Goal: Use online tool/utility: Utilize a website feature to perform a specific function

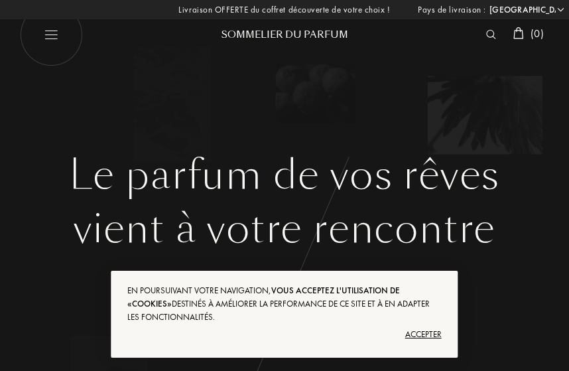
select select "FR"
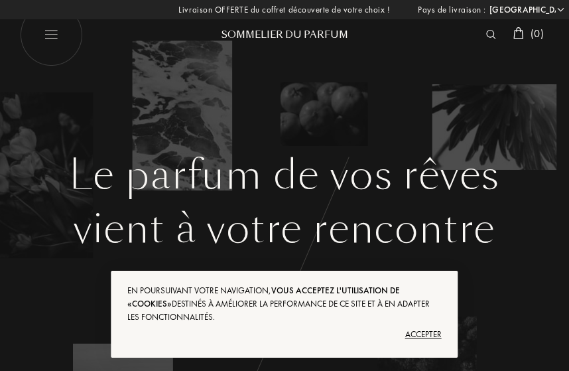
click at [415, 337] on div "Accepter" at bounding box center [284, 334] width 314 height 21
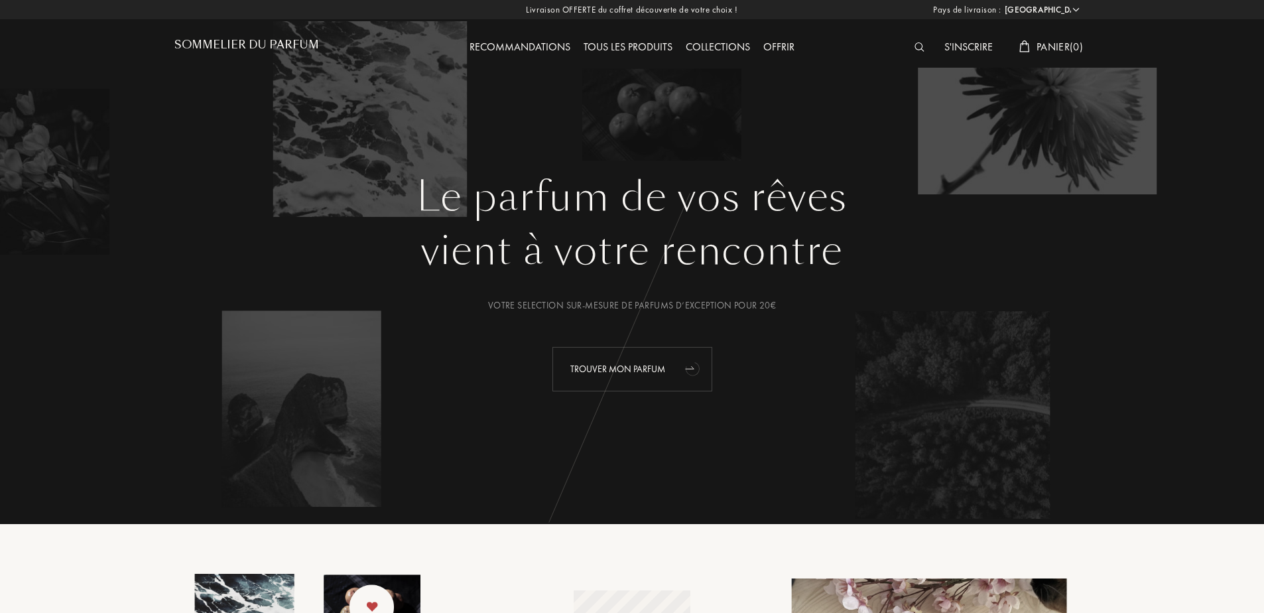
click at [568, 363] on icon "animation" at bounding box center [693, 368] width 27 height 27
click at [568, 361] on div "Trouver mon parfum" at bounding box center [632, 369] width 160 height 44
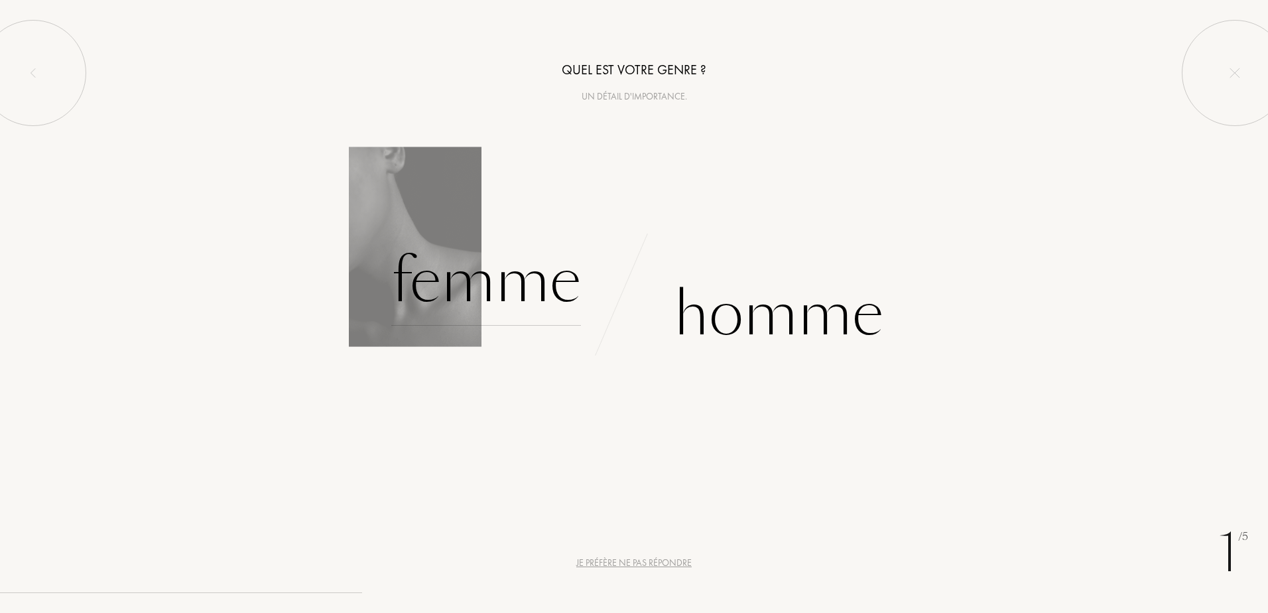
click at [531, 301] on div "Femme" at bounding box center [486, 281] width 190 height 90
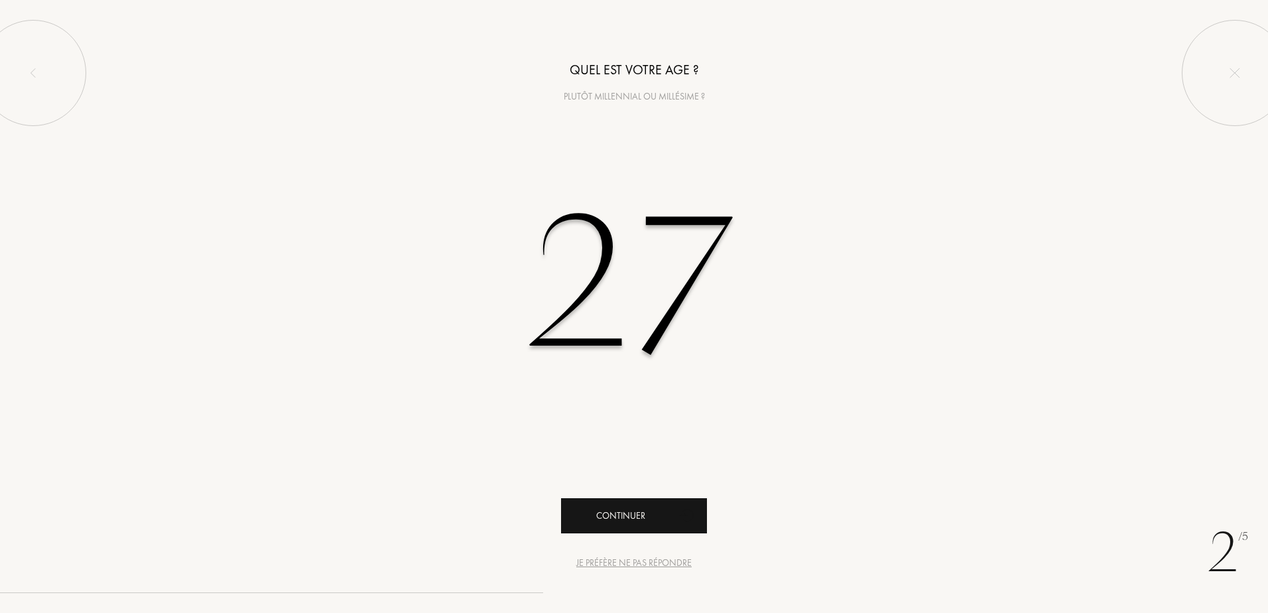
type input "27"
click at [629, 520] on div "Continuer" at bounding box center [634, 515] width 146 height 35
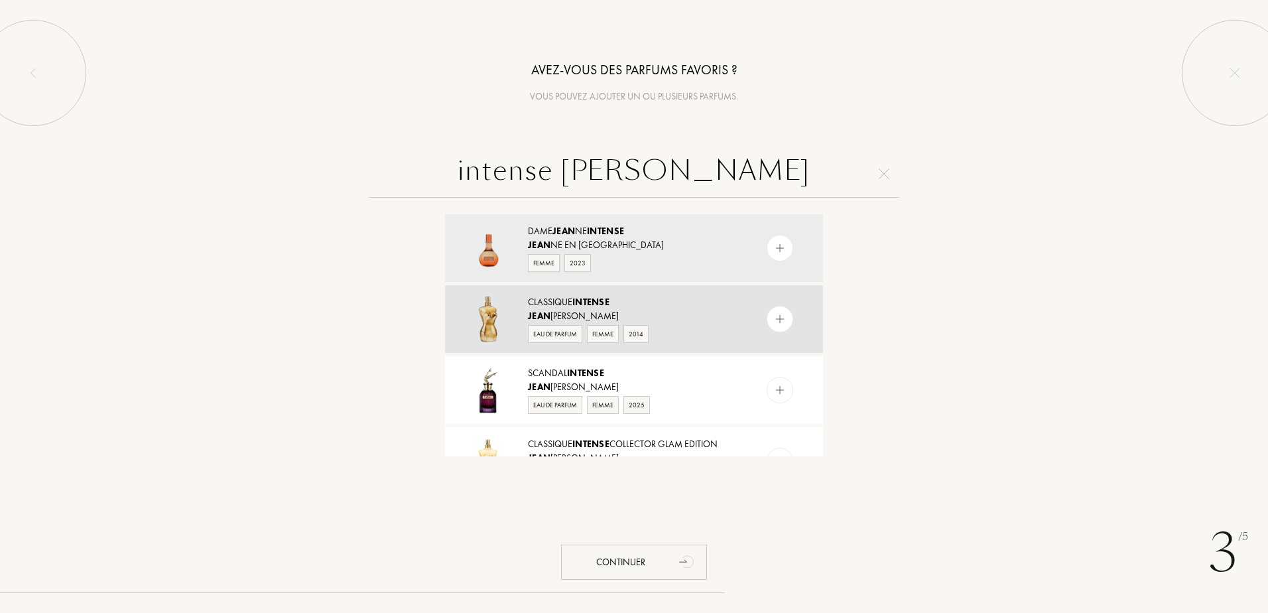
type input "intense [PERSON_NAME]"
click at [683, 324] on div "Eau de Parfum Femme 2014" at bounding box center [633, 333] width 211 height 20
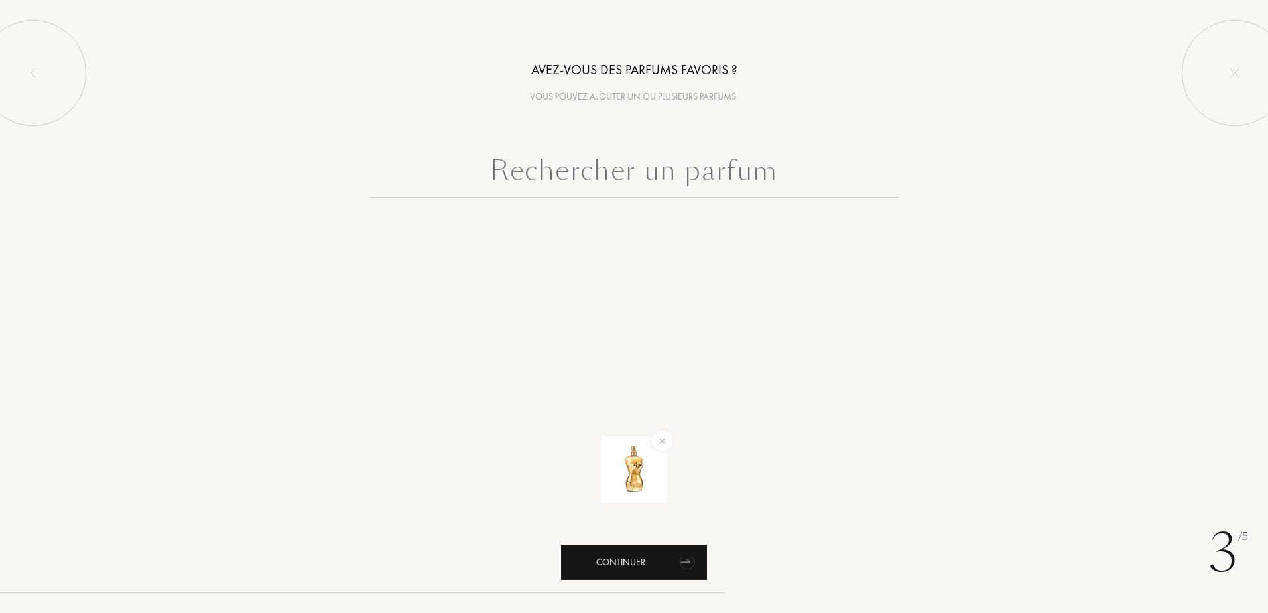
click at [627, 552] on div "Continuer" at bounding box center [634, 561] width 146 height 35
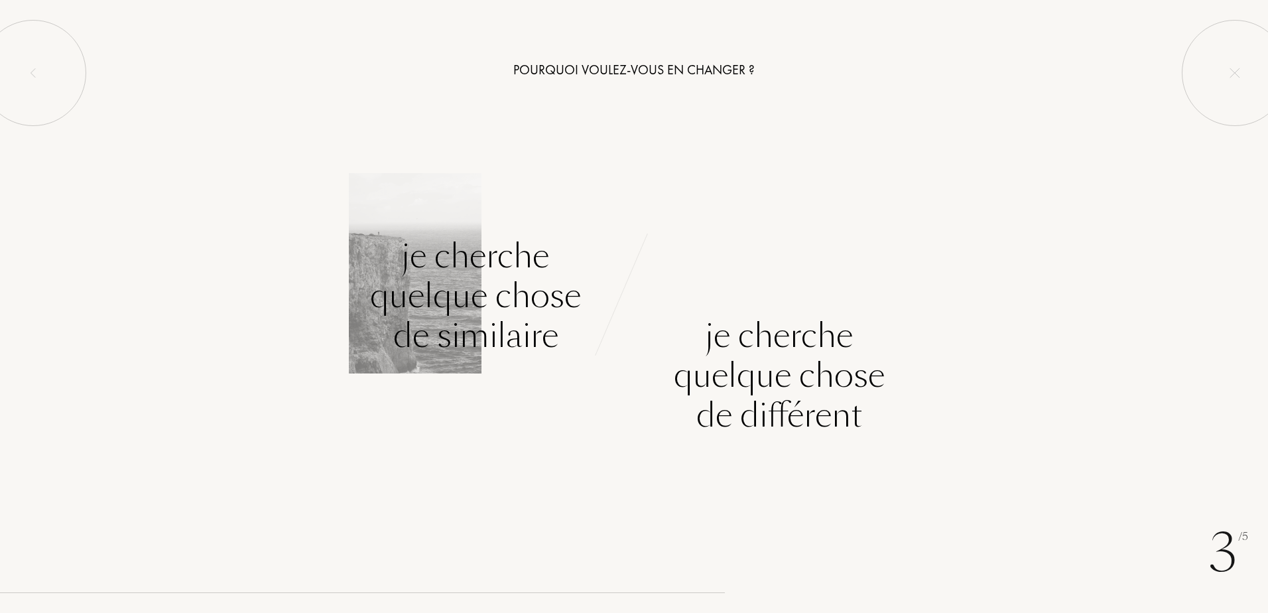
click at [448, 292] on div "Je cherche quelque chose de similaire" at bounding box center [475, 295] width 211 height 119
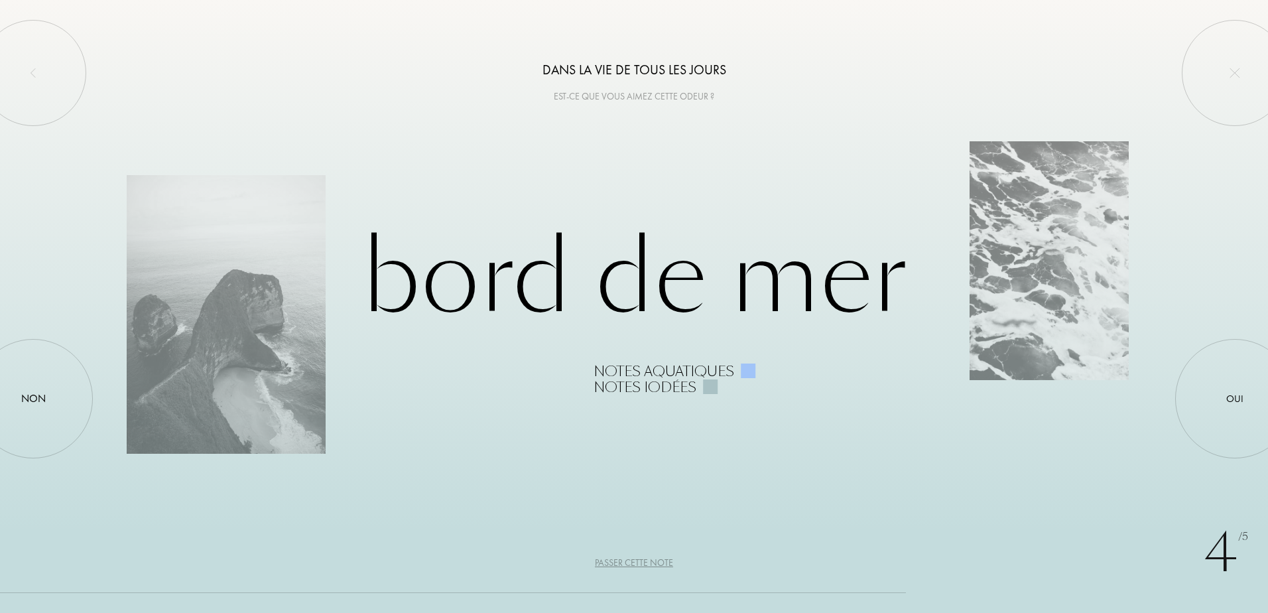
click at [620, 557] on div "Passer cette note" at bounding box center [634, 563] width 78 height 14
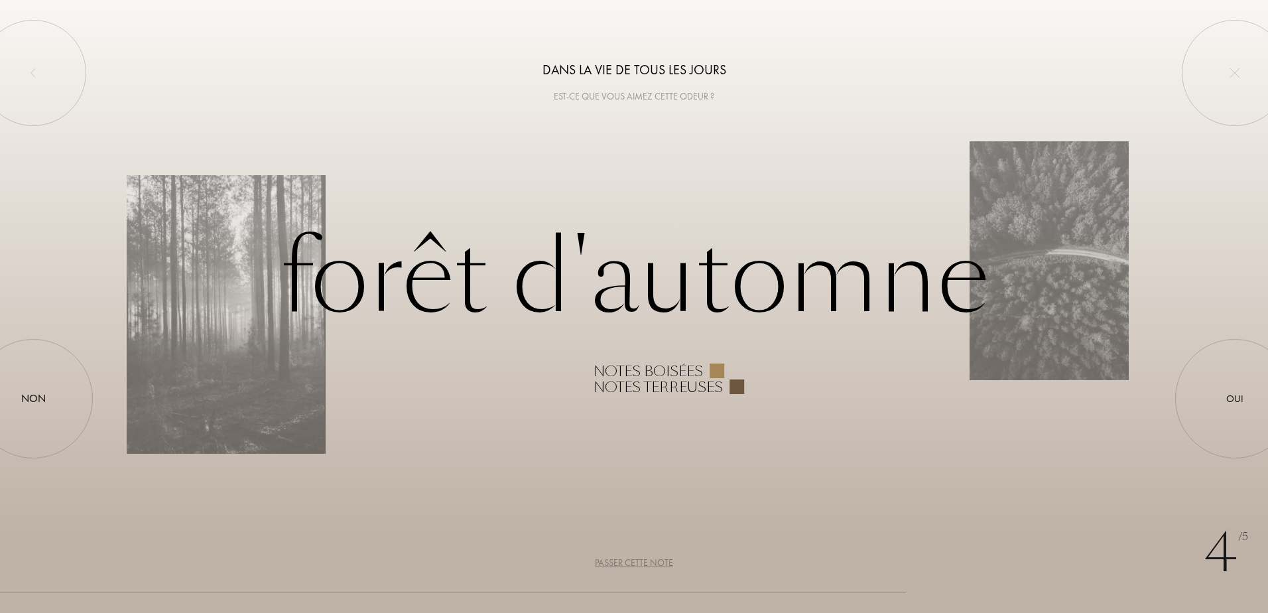
click at [619, 560] on div "Passer cette note" at bounding box center [634, 563] width 78 height 14
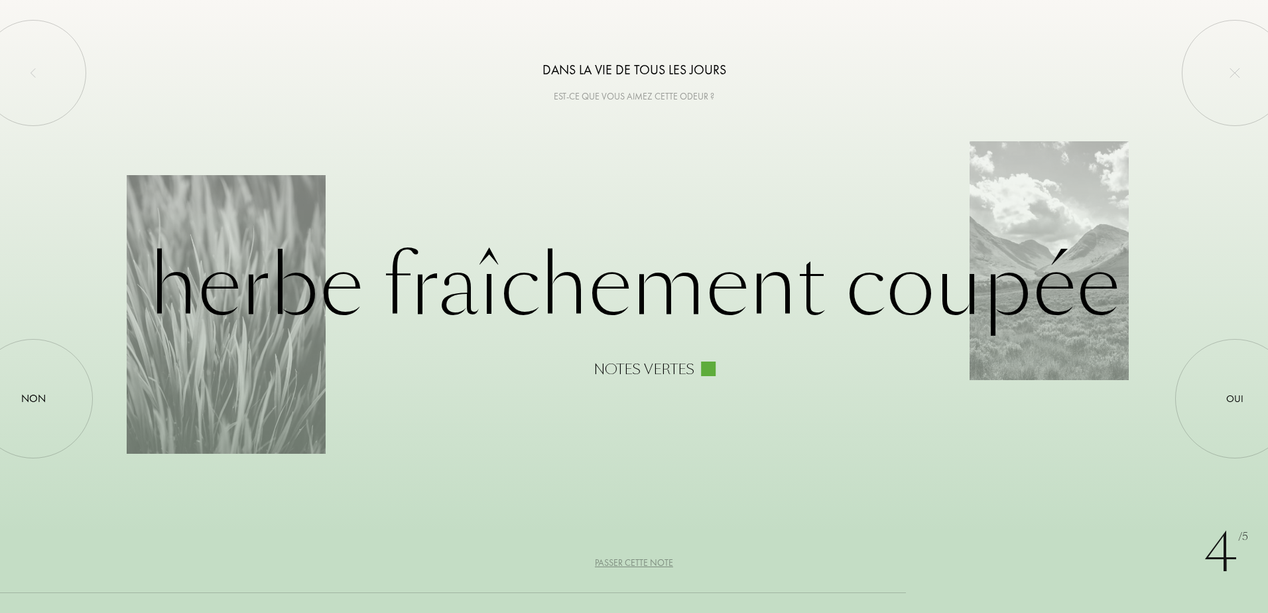
click at [629, 565] on div "Passer cette note" at bounding box center [634, 563] width 78 height 14
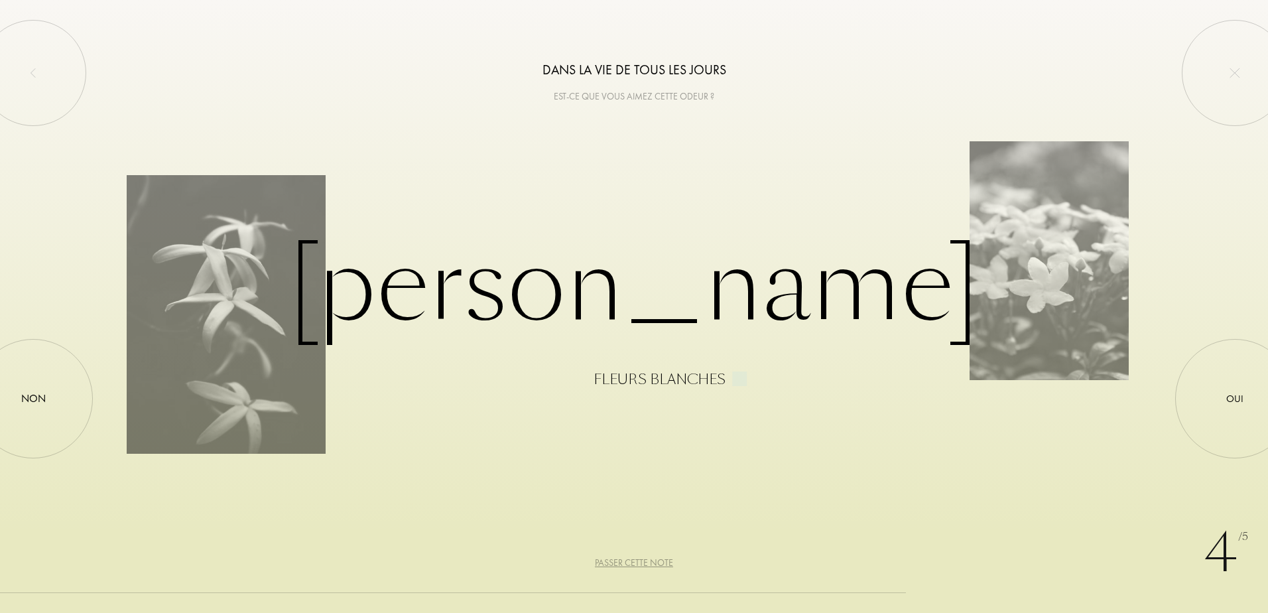
click at [629, 565] on div "Passer cette note" at bounding box center [634, 563] width 78 height 14
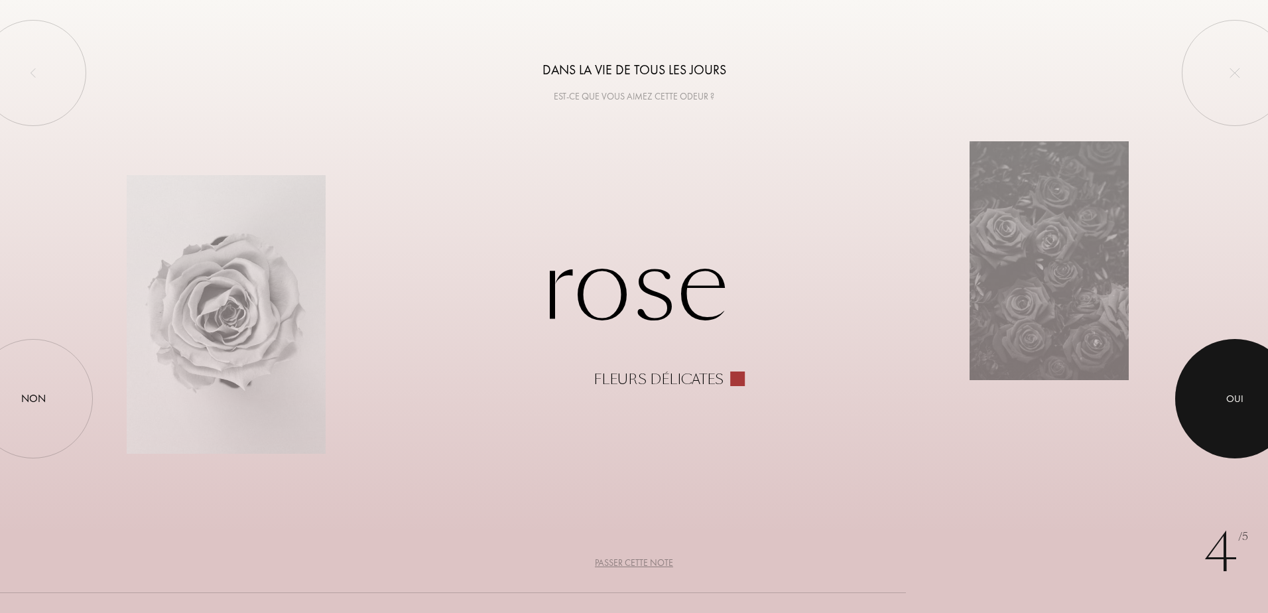
click at [1217, 379] on div at bounding box center [1234, 398] width 119 height 119
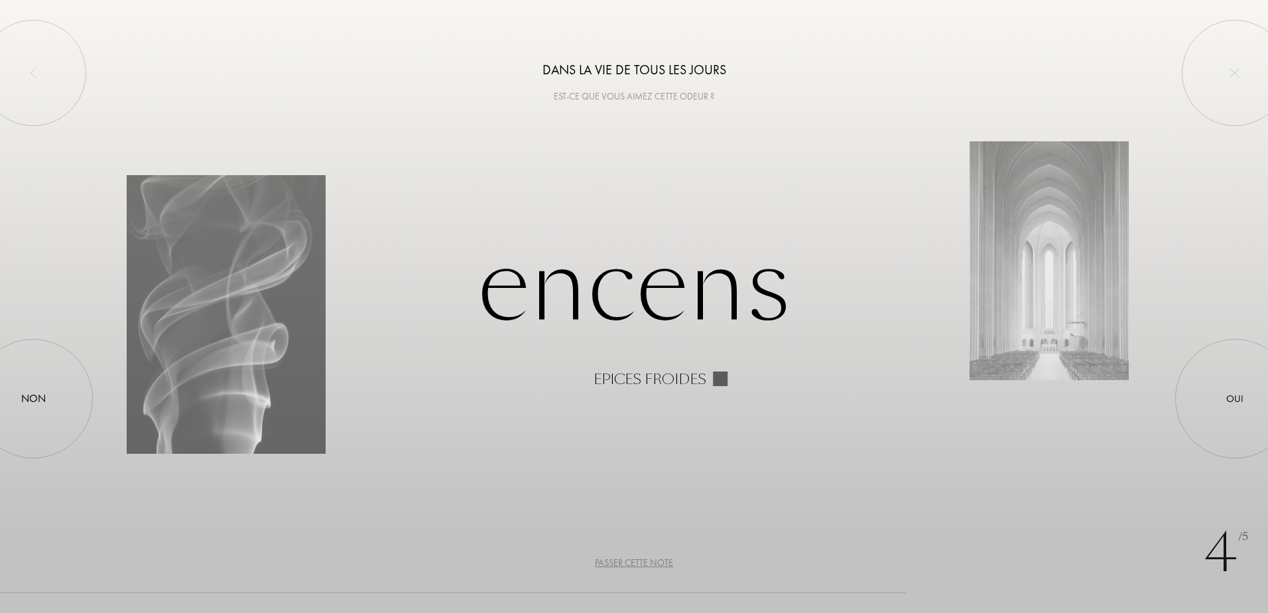
click at [639, 560] on div "Passer cette note" at bounding box center [634, 563] width 78 height 14
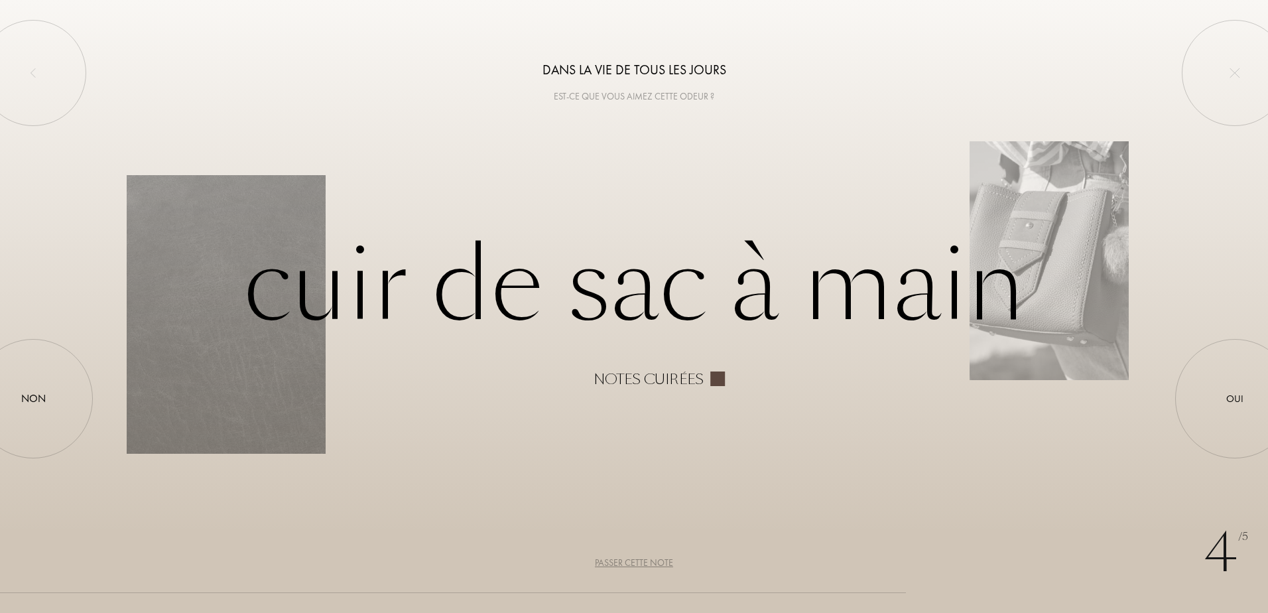
click at [639, 560] on div "Passer cette note" at bounding box center [634, 563] width 78 height 14
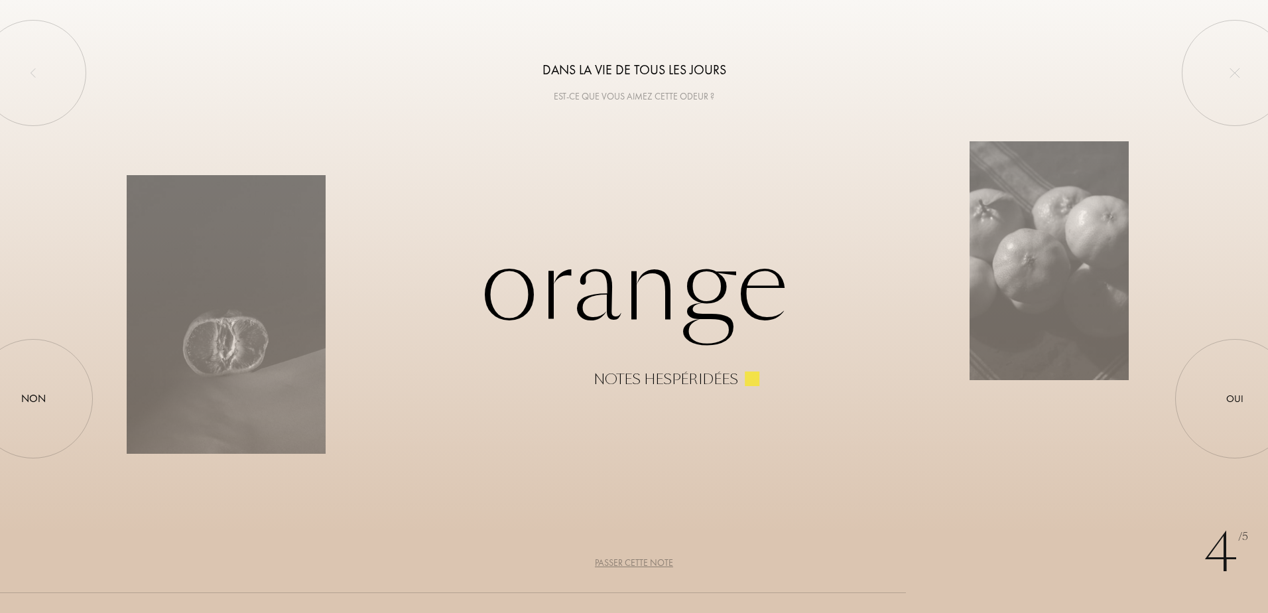
click at [639, 560] on div "Passer cette note" at bounding box center [634, 563] width 78 height 14
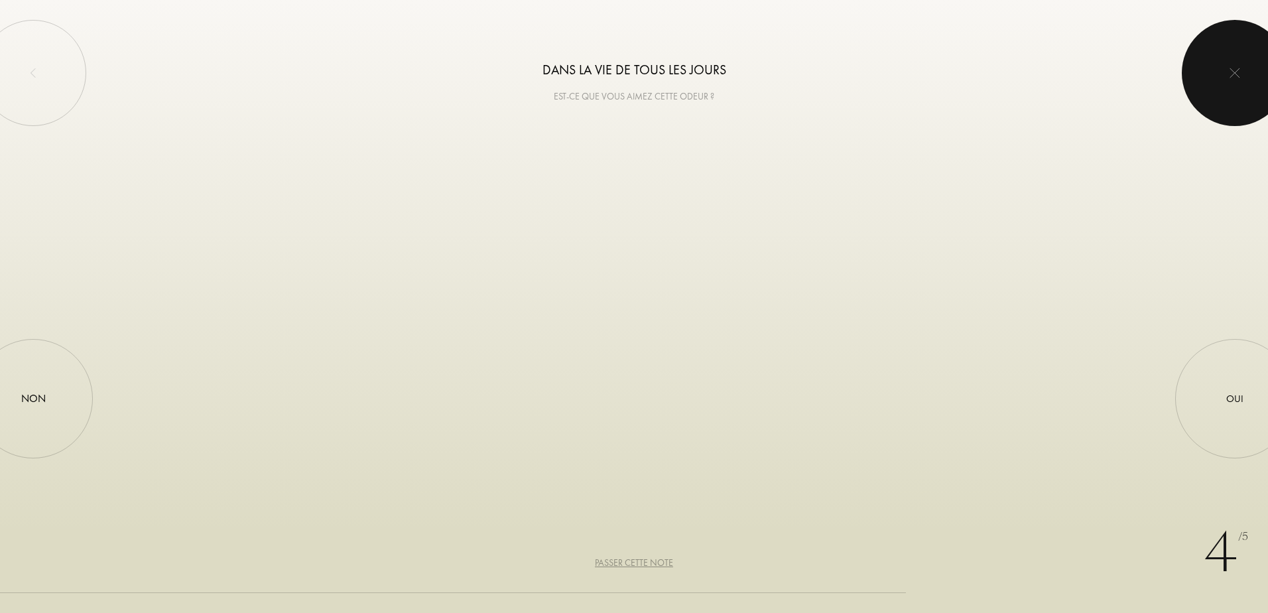
click at [1215, 98] on div at bounding box center [1234, 73] width 106 height 106
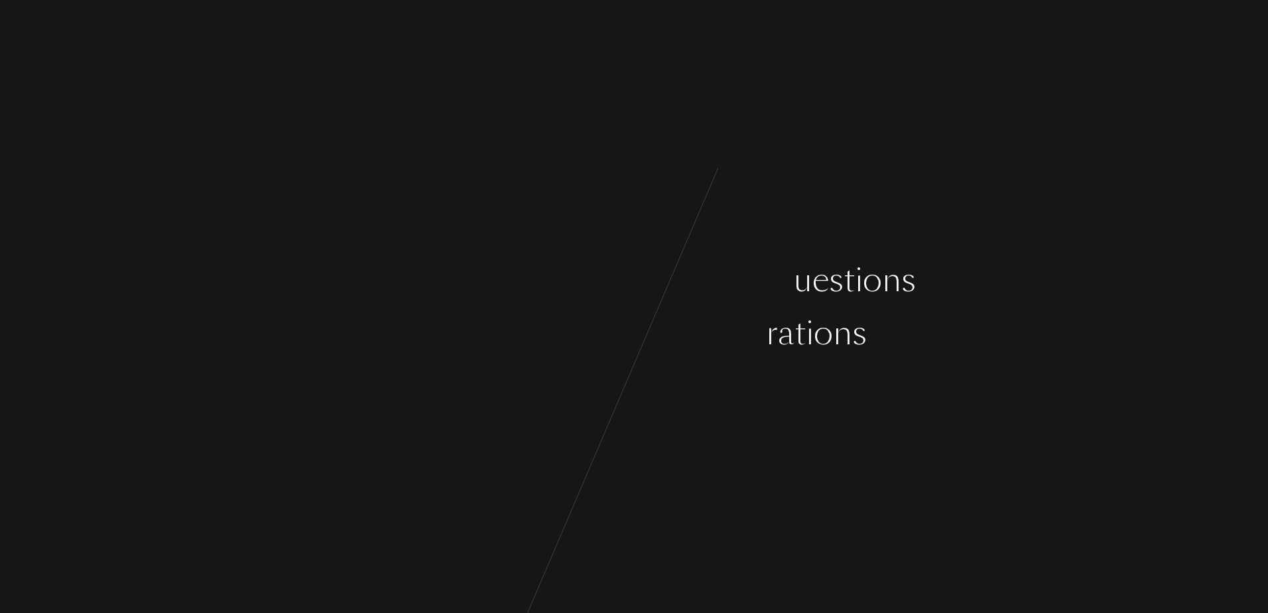
click at [541, 355] on div "o" at bounding box center [545, 333] width 19 height 50
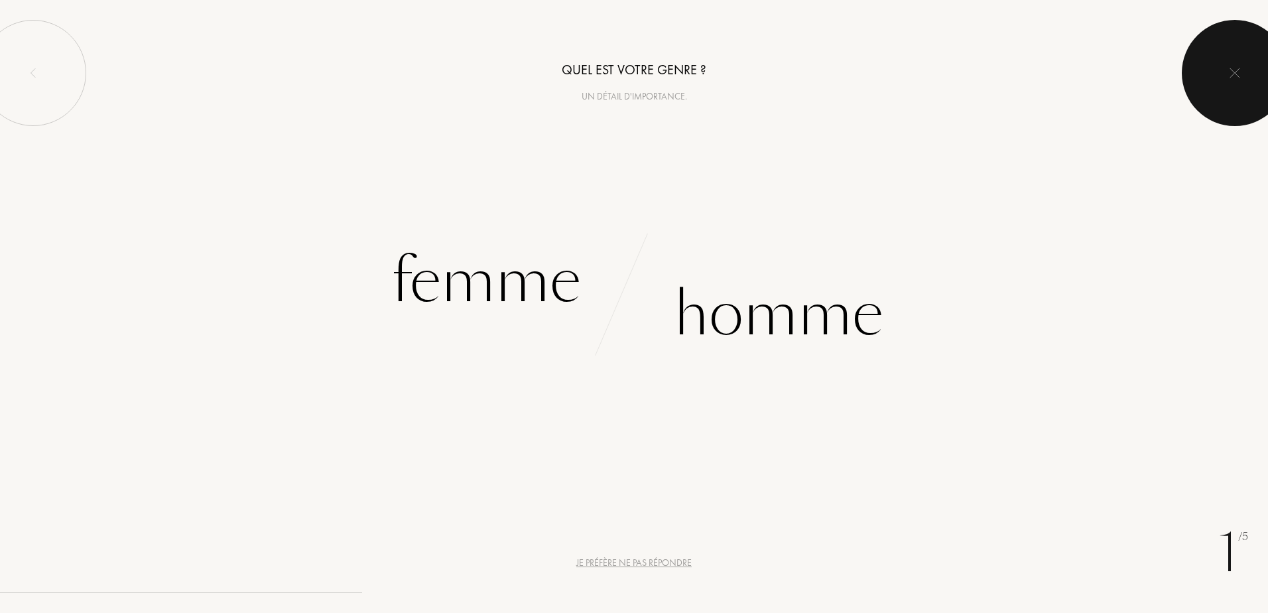
click at [1217, 68] on div at bounding box center [1234, 73] width 106 height 106
